Goal: Complete application form

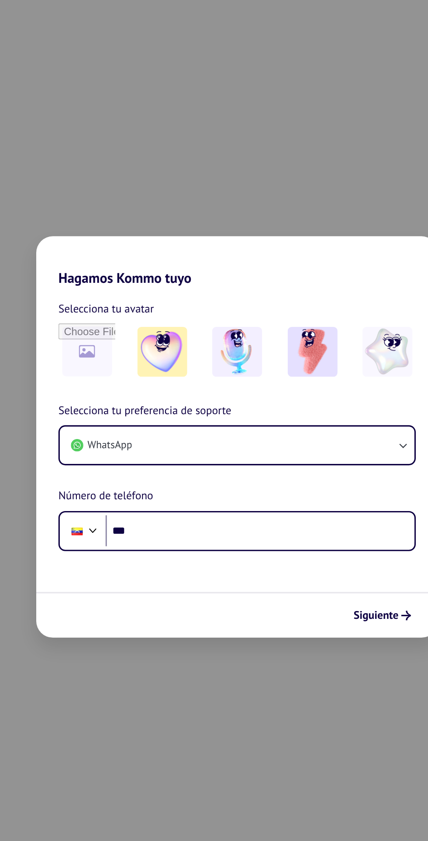
click at [171, 368] on img at bounding box center [166, 366] width 31 height 31
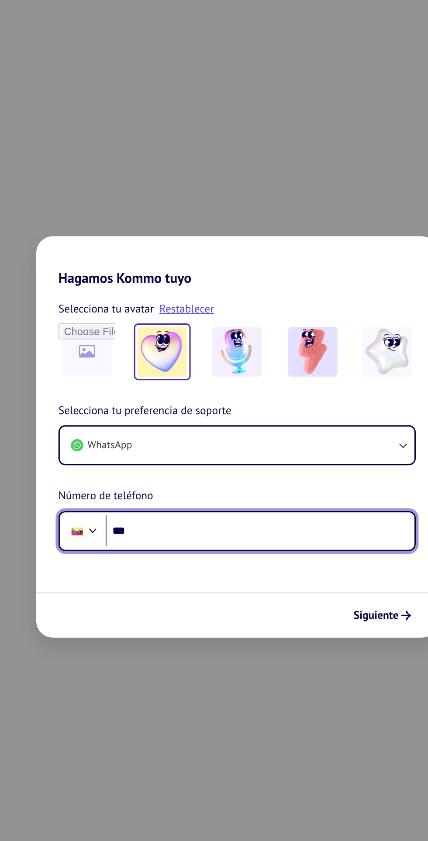
click at [226, 480] on input "***" at bounding box center [228, 480] width 195 height 20
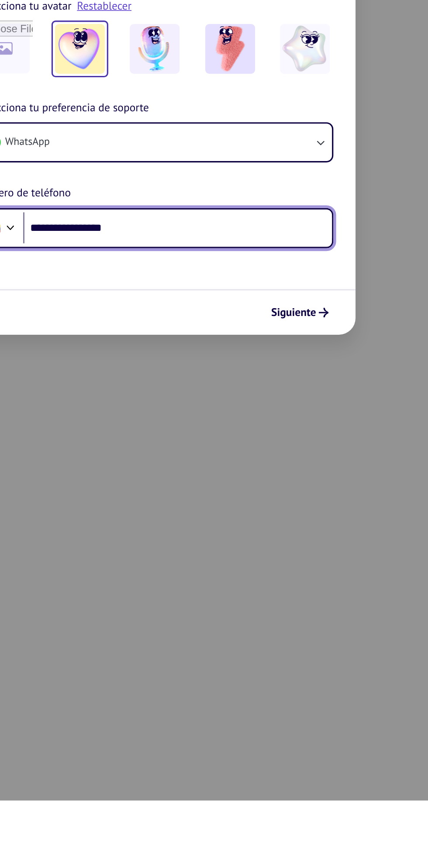
type input "**********"
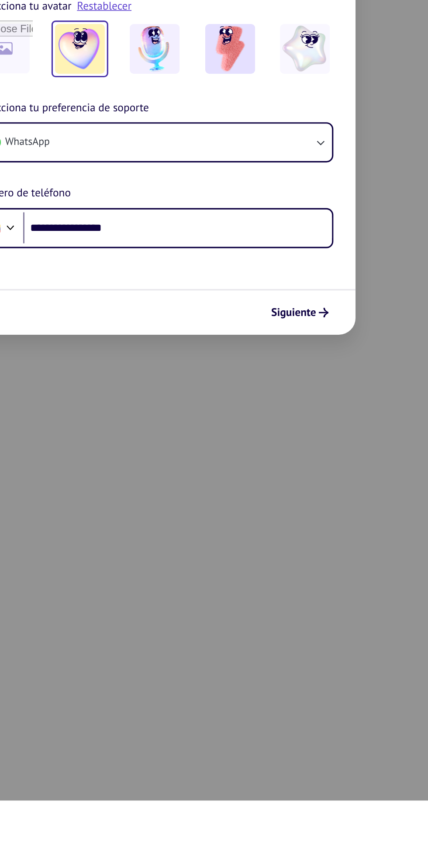
click at [315, 535] on span "Siguiente" at bounding box center [301, 533] width 28 height 6
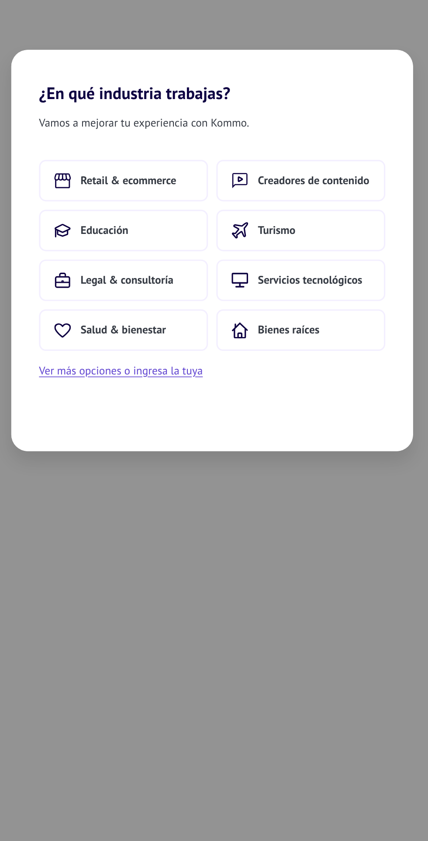
click at [280, 367] on button "Creadores de contenido" at bounding box center [269, 377] width 106 height 26
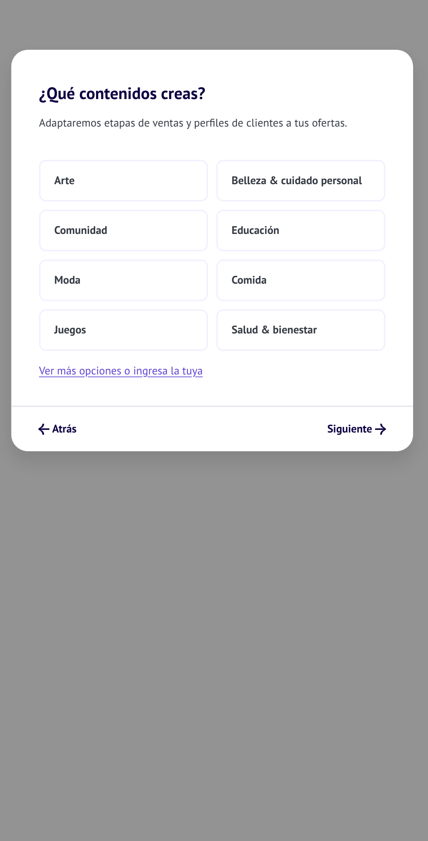
click at [313, 532] on span "Siguiente" at bounding box center [300, 533] width 28 height 6
click at [316, 529] on button "Siguiente" at bounding box center [304, 533] width 45 height 15
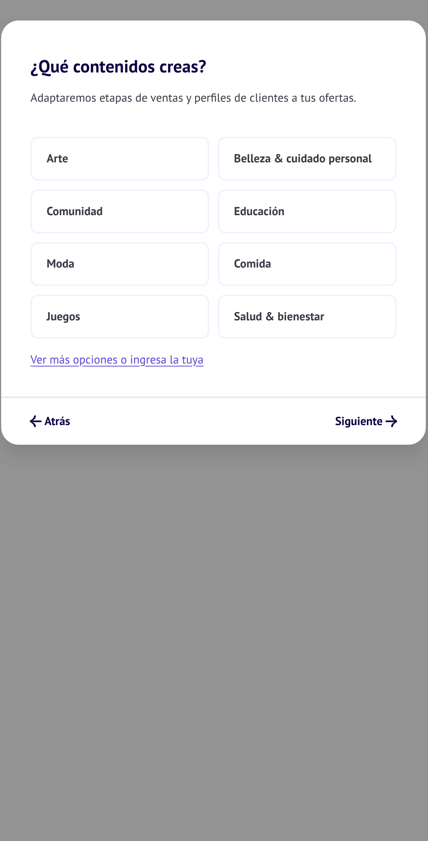
click at [377, 535] on div "¿Qué contenidos creas? Adaptaremos etapas de ventas y perfiles de clientes a tu…" at bounding box center [214, 420] width 428 height 841
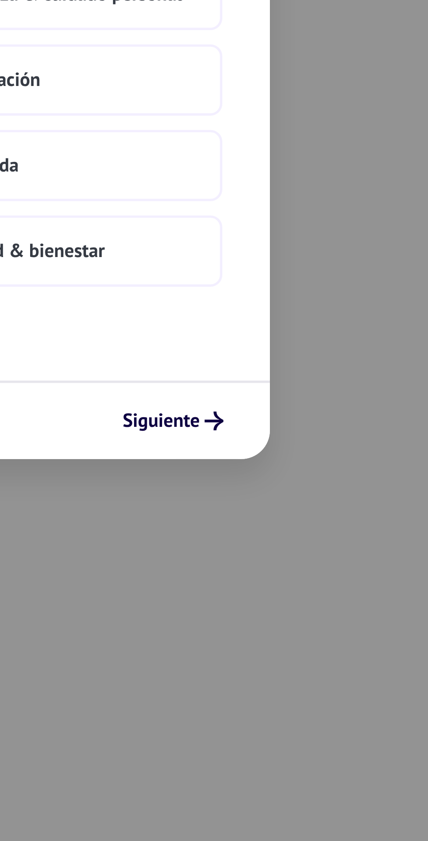
click at [325, 536] on button "Siguiente" at bounding box center [304, 533] width 45 height 15
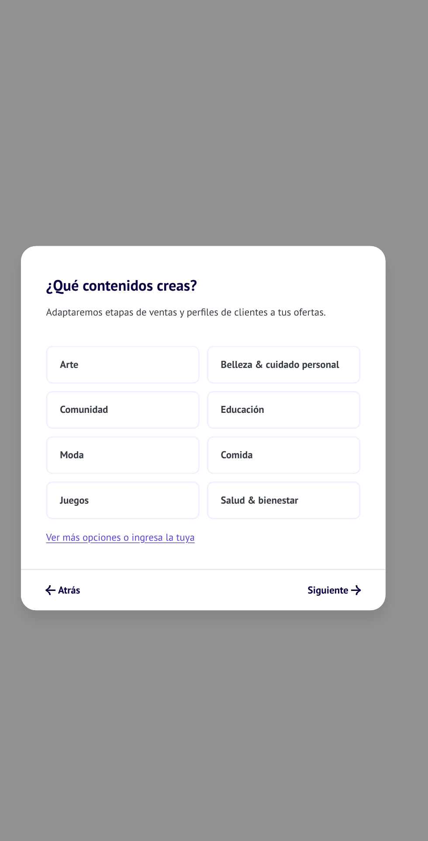
click at [170, 374] on button "Arte" at bounding box center [158, 377] width 106 height 26
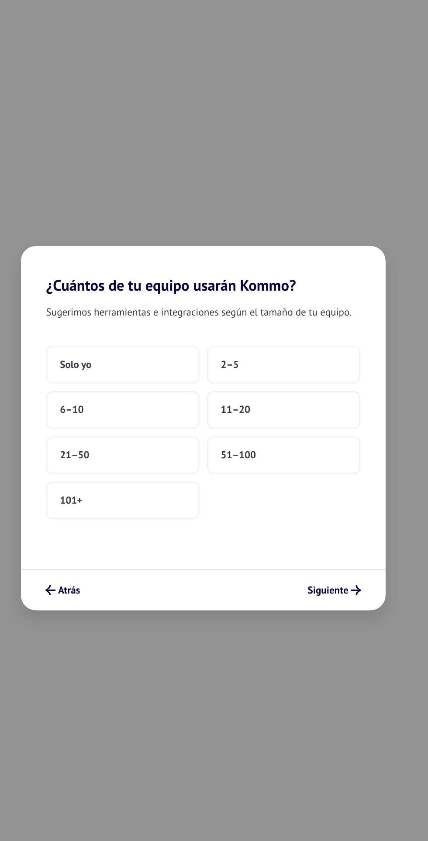
click at [302, 534] on span "Siguiente" at bounding box center [300, 533] width 28 height 6
click at [181, 470] on button "101+" at bounding box center [158, 471] width 106 height 26
